Goal: Transaction & Acquisition: Purchase product/service

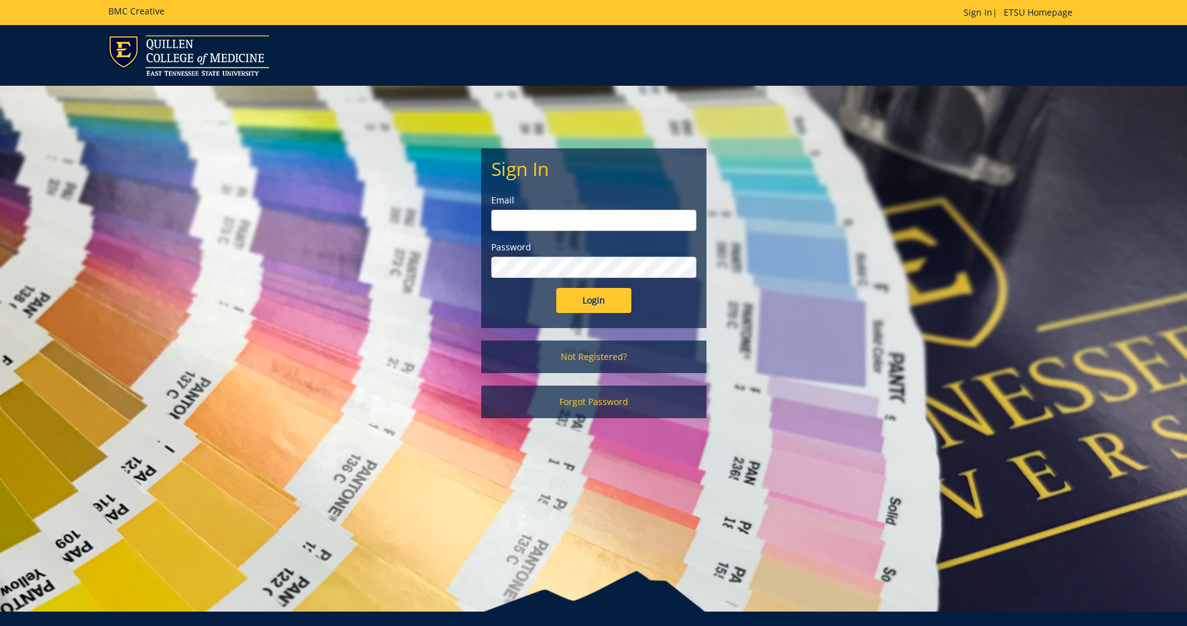
click at [591, 221] on input "email" at bounding box center [593, 220] width 205 height 21
type input "williamsmd6@etsu.edu"
click at [556, 288] on input "Login" at bounding box center [593, 300] width 75 height 25
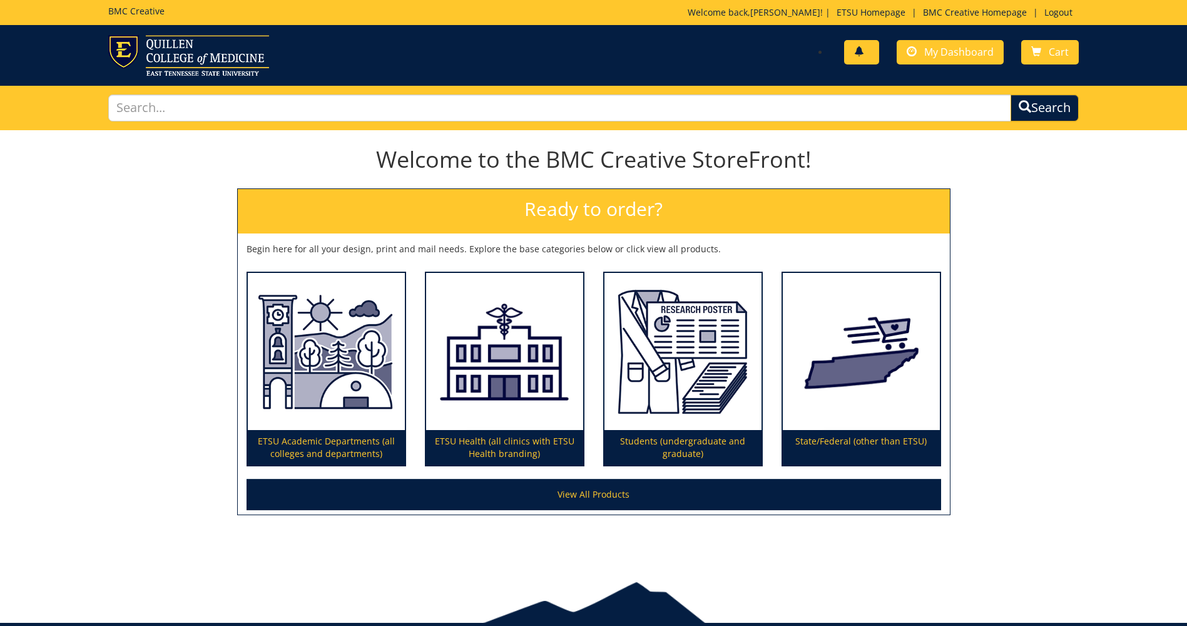
click at [867, 54] on link at bounding box center [861, 52] width 35 height 24
click at [1047, 51] on link "Cart" at bounding box center [1050, 52] width 58 height 24
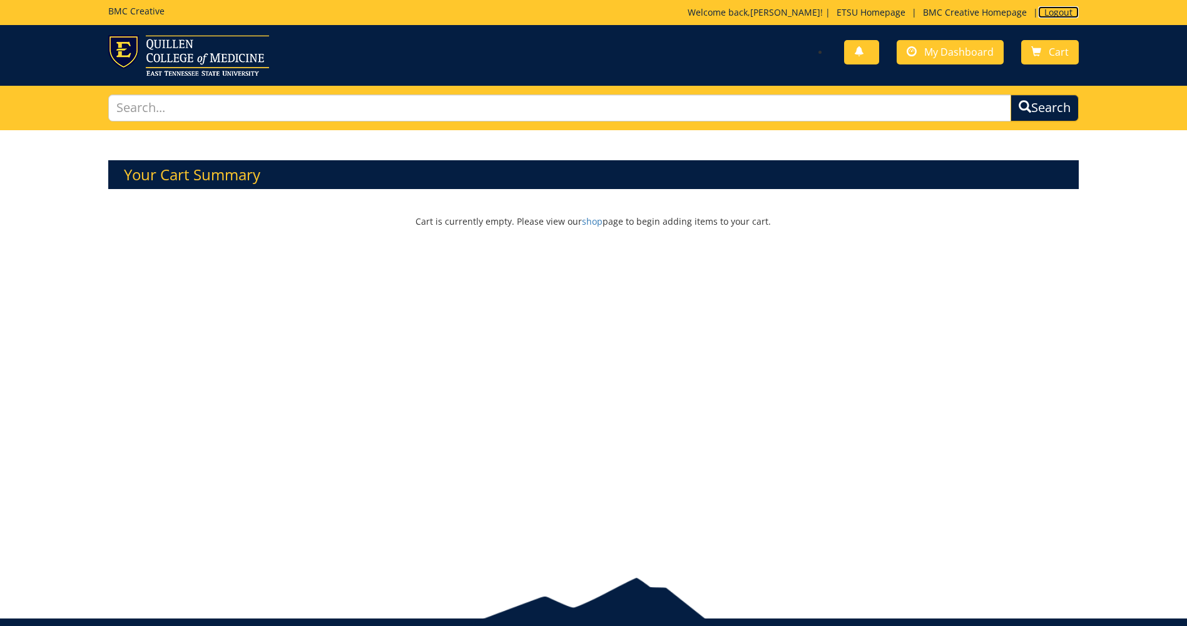
click at [1053, 9] on link "Logout" at bounding box center [1058, 12] width 41 height 12
